Goal: Task Accomplishment & Management: Manage account settings

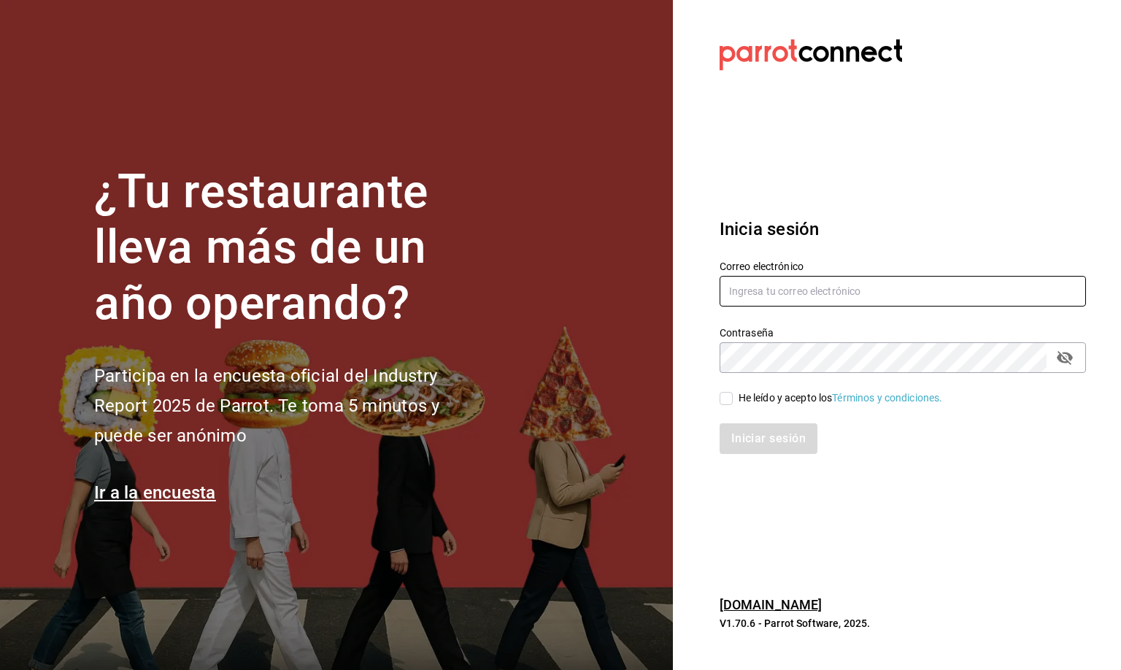
click at [758, 296] on input "text" at bounding box center [903, 291] width 366 height 31
type input "s"
type input "[EMAIL_ADDRESS][DOMAIN_NAME]"
click at [721, 399] on input "He leído y acepto los Términos y condiciones." at bounding box center [726, 398] width 13 height 13
checkbox input "true"
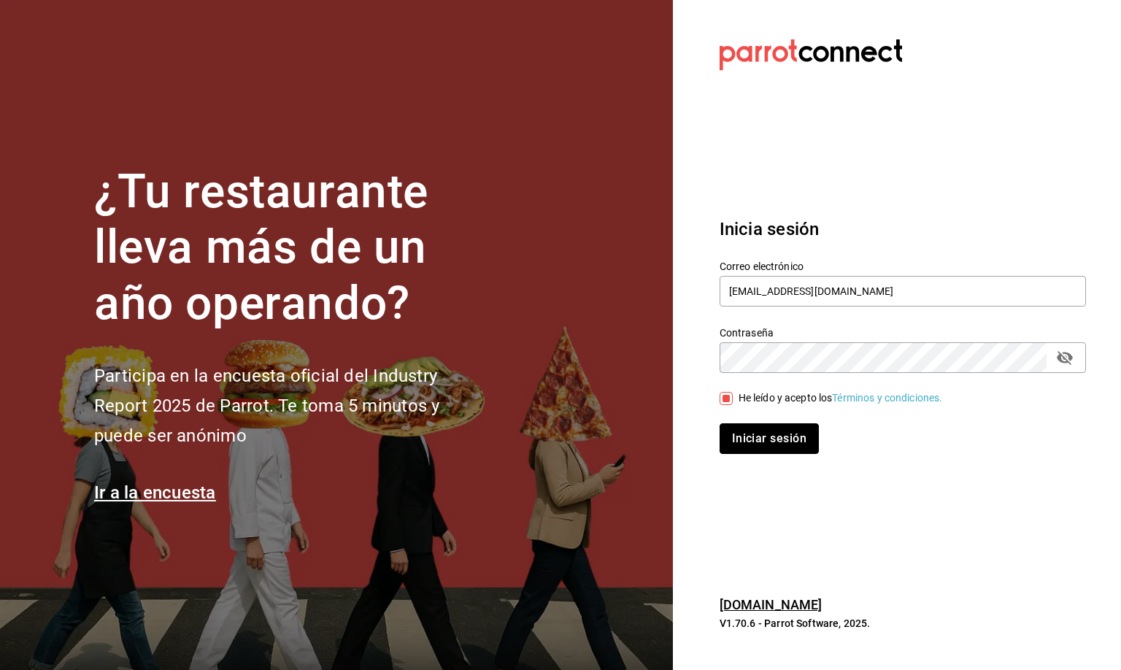
click at [763, 444] on button "Iniciar sesión" at bounding box center [769, 438] width 99 height 31
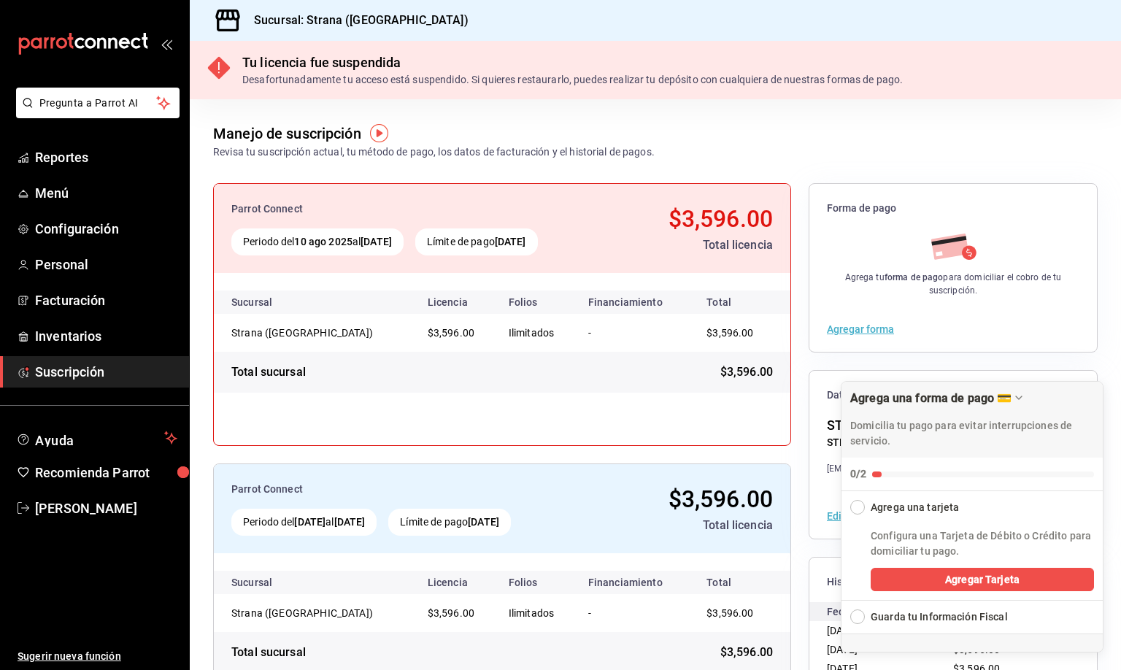
click at [747, 129] on div "Manejo de suscripción Revisa tu suscripción actual, tu método de pago, los dato…" at bounding box center [655, 129] width 931 height 61
